Goal: Entertainment & Leisure: Consume media (video, audio)

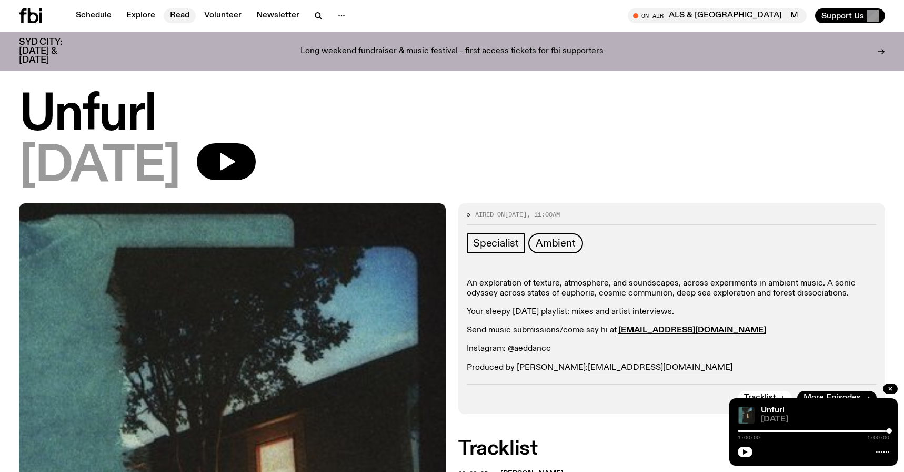
scroll to position [173, 0]
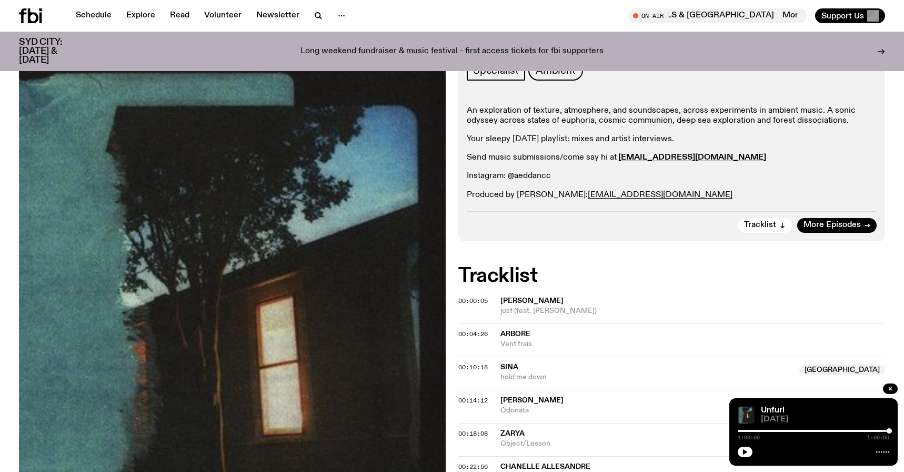
click at [33, 9] on icon at bounding box center [30, 15] width 23 height 15
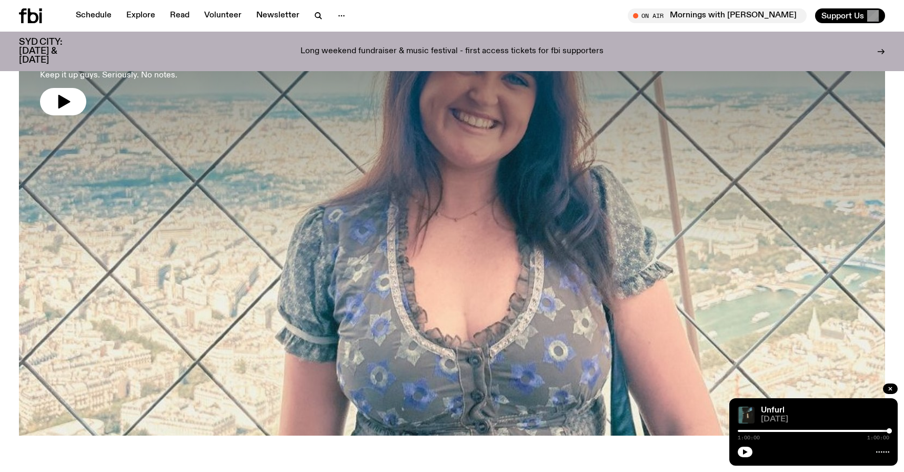
scroll to position [117, 0]
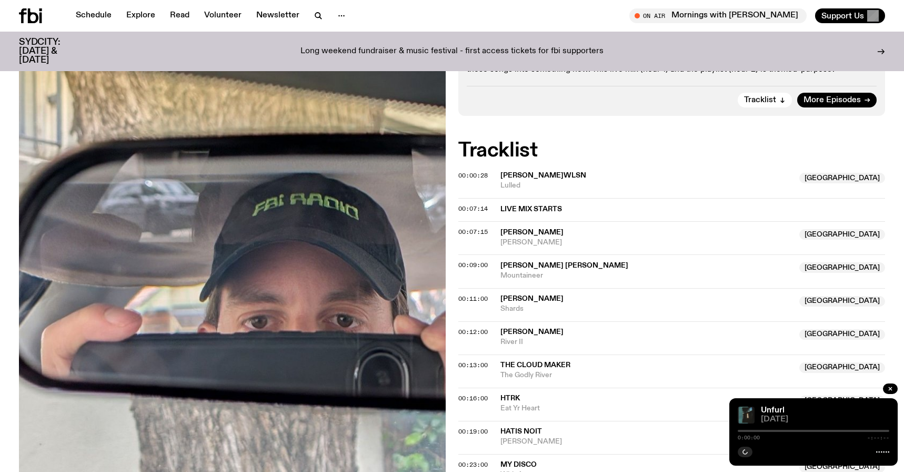
scroll to position [340, 0]
click at [463, 263] on span "00:09:00" at bounding box center [472, 265] width 29 height 8
